Goal: Task Accomplishment & Management: Complete application form

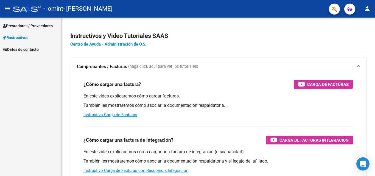
click at [7, 10] on mat-icon "menu" at bounding box center [7, 8] width 7 height 7
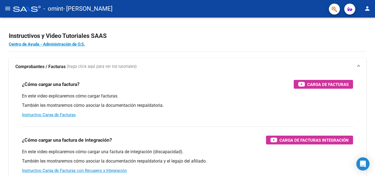
click at [7, 10] on mat-icon "menu" at bounding box center [7, 8] width 7 height 7
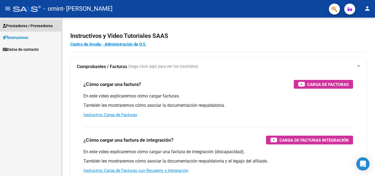
click at [17, 24] on span "Prestadores / Proveedores" at bounding box center [28, 26] width 50 height 6
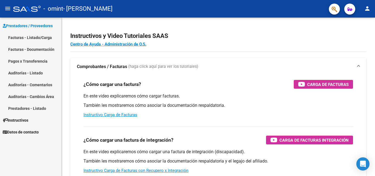
click at [19, 37] on link "Facturas - Listado/Carga" at bounding box center [30, 38] width 61 height 12
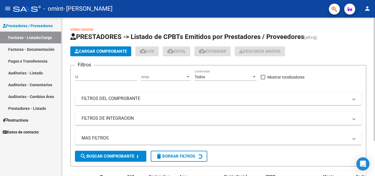
click at [91, 52] on span "Cargar Comprobante" at bounding box center [101, 51] width 52 height 5
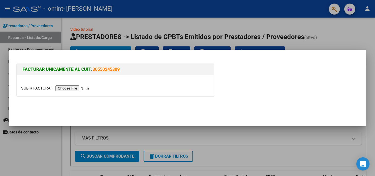
click at [75, 88] on input "file" at bounding box center [55, 88] width 69 height 6
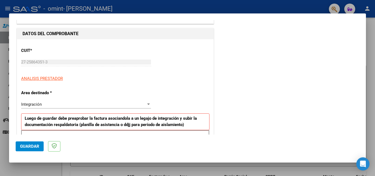
scroll to position [55, 0]
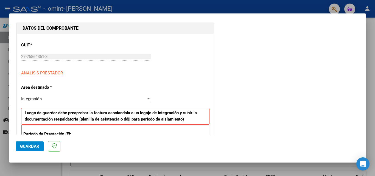
click at [109, 98] on div "Integración" at bounding box center [83, 98] width 125 height 5
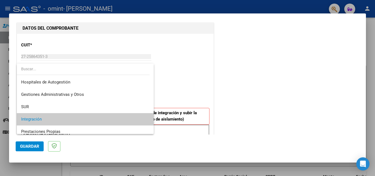
scroll to position [21, 0]
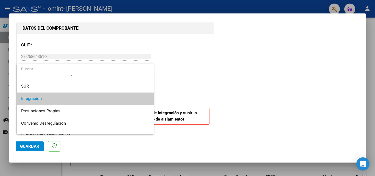
click at [109, 98] on span "Integración" at bounding box center [85, 99] width 128 height 12
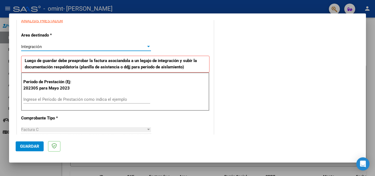
scroll to position [110, 0]
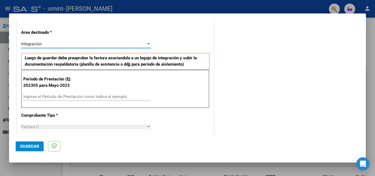
click at [101, 97] on input "Ingrese el Período de Prestación como indica el ejemplo" at bounding box center [86, 96] width 127 height 5
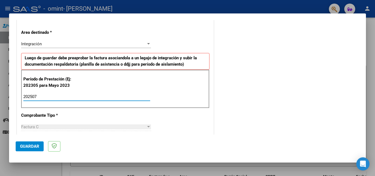
type input "202507"
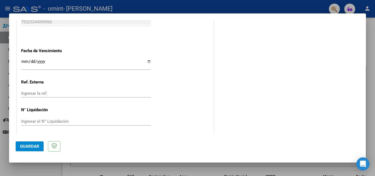
scroll to position [358, 0]
click at [23, 58] on input "Ingresar la fecha" at bounding box center [86, 62] width 130 height 9
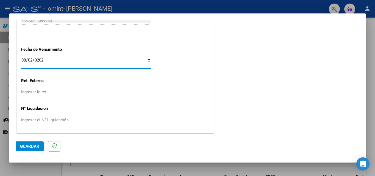
type input "[DATE]"
click at [25, 147] on span "Guardar" at bounding box center [29, 146] width 19 height 5
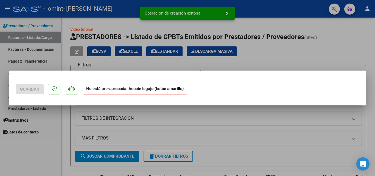
scroll to position [0, 0]
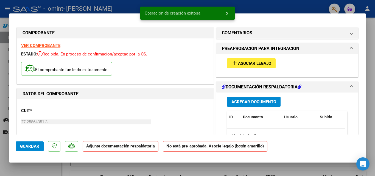
click at [252, 64] on span "Asociar Legajo" at bounding box center [254, 63] width 33 height 5
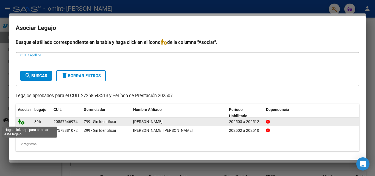
click at [20, 122] on icon at bounding box center [21, 122] width 7 height 6
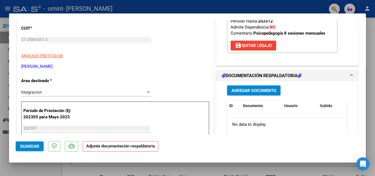
scroll to position [110, 0]
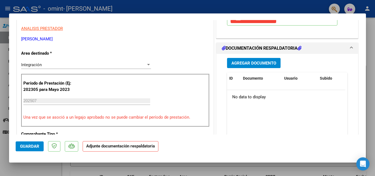
click at [263, 62] on span "Agregar Documento" at bounding box center [254, 63] width 45 height 5
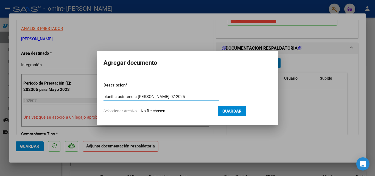
type input "planilla asistencia [PERSON_NAME] 07-2025"
click at [202, 112] on input "Seleccionar Archivo" at bounding box center [177, 111] width 73 height 5
type input "C:\fakepath\[PERSON_NAME] planilla 07-2025.pdf"
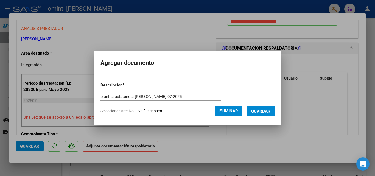
click at [257, 115] on button "Guardar" at bounding box center [261, 111] width 28 height 10
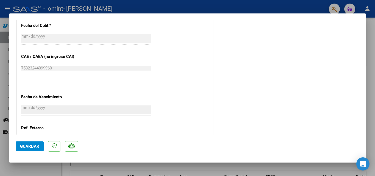
scroll to position [377, 0]
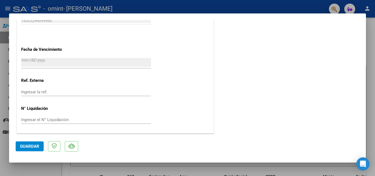
click at [241, 10] on div at bounding box center [187, 88] width 375 height 176
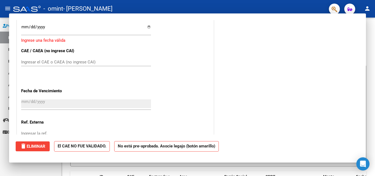
scroll to position [0, 0]
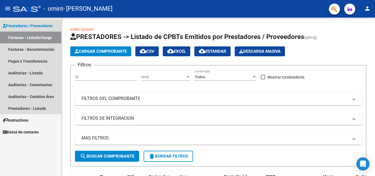
click at [36, 36] on link "Facturas - Listado/Carga" at bounding box center [30, 38] width 61 height 12
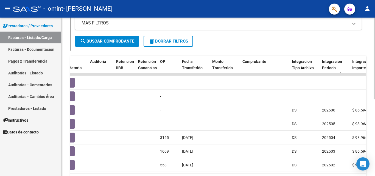
scroll to position [82, 0]
